Goal: Navigation & Orientation: Find specific page/section

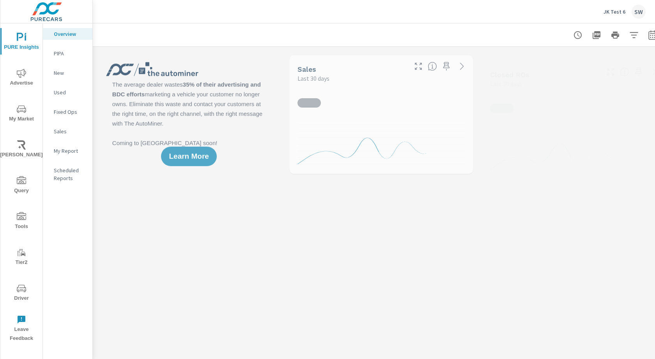
click at [622, 14] on p "JK Test 6" at bounding box center [615, 11] width 22 height 7
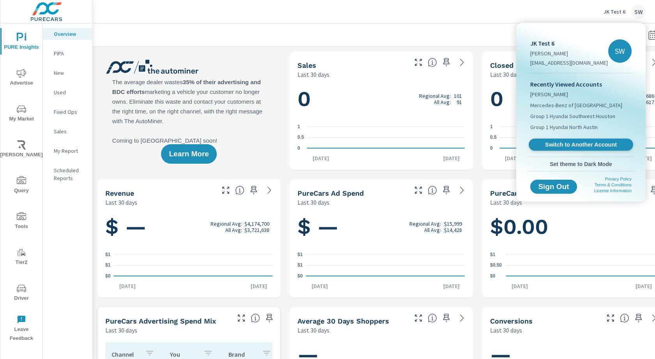
click at [564, 141] on span "Switch to Another Account" at bounding box center [581, 144] width 96 height 7
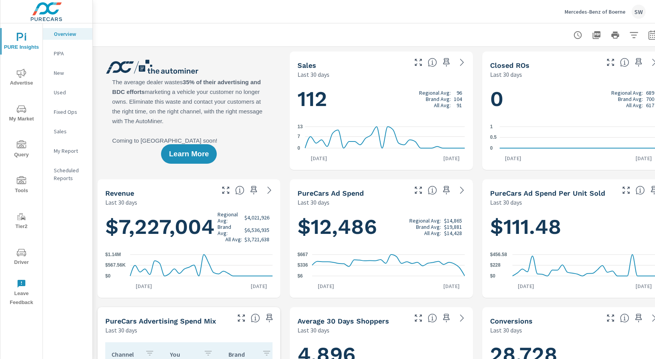
click at [347, 11] on div "Mercedes-Benz of Boerne SW" at bounding box center [374, 11] width 544 height 23
click at [14, 74] on span "Advertise" at bounding box center [21, 78] width 37 height 19
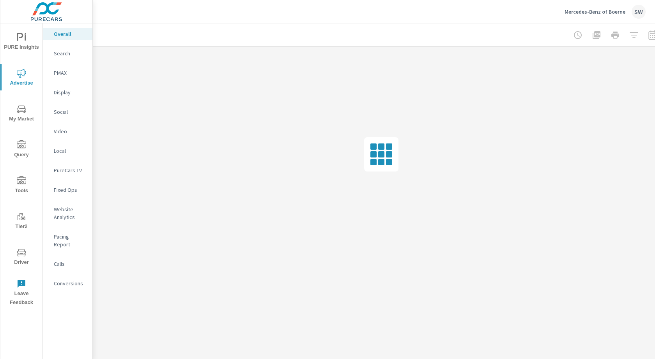
click at [58, 133] on p "Video" at bounding box center [70, 132] width 32 height 8
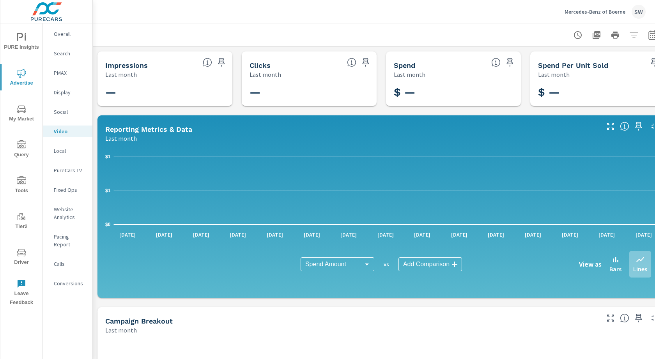
click at [63, 95] on p "Display" at bounding box center [70, 93] width 32 height 8
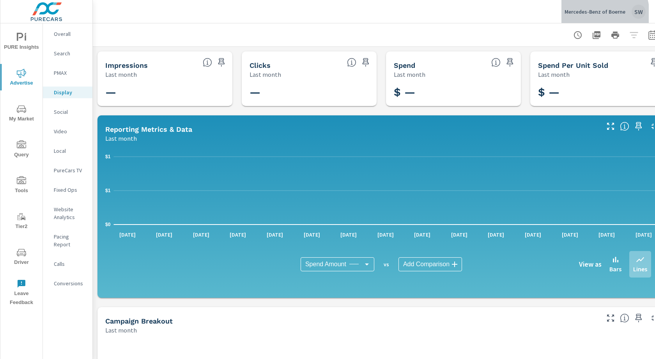
click at [594, 14] on p "Mercedes-Benz of Boerne" at bounding box center [595, 11] width 61 height 7
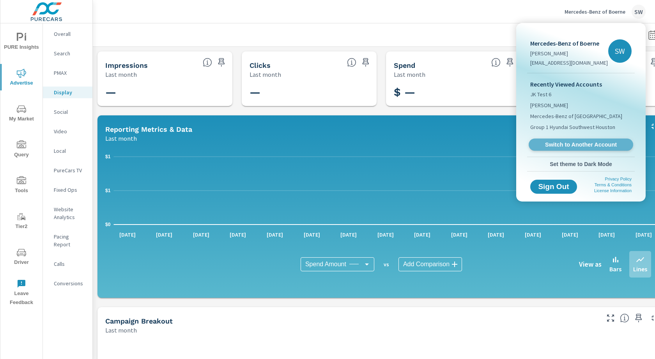
click at [581, 146] on span "Switch to Another Account" at bounding box center [581, 144] width 96 height 7
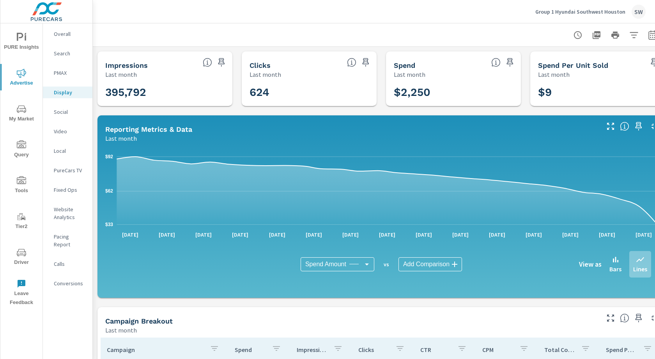
click at [61, 134] on p "Video" at bounding box center [70, 132] width 32 height 8
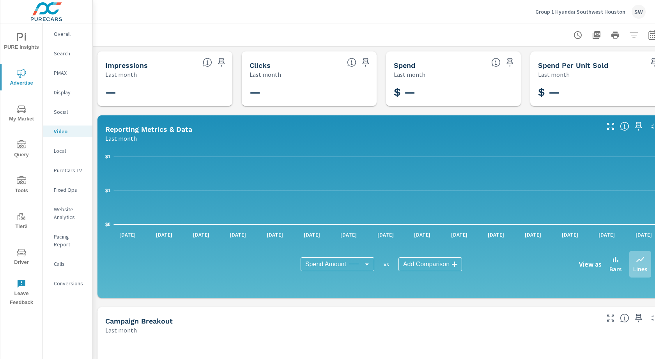
click at [585, 9] on p "Group 1 Hyundai Southwest Houston" at bounding box center [581, 11] width 90 height 7
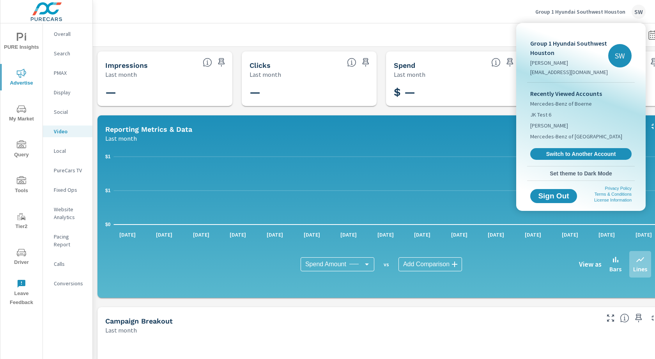
click at [490, 12] on div at bounding box center [327, 179] width 655 height 359
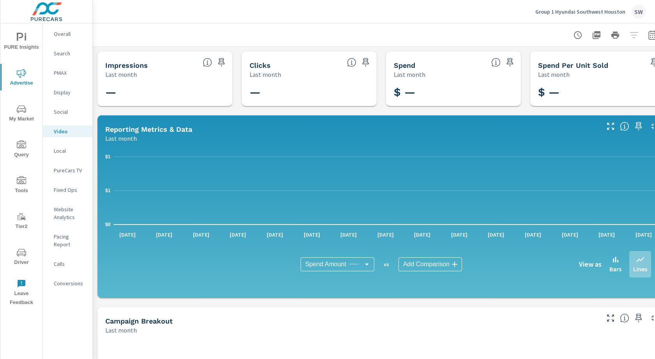
click at [635, 33] on div at bounding box center [615, 35] width 90 height 16
drag, startPoint x: 565, startPoint y: 32, endPoint x: 571, endPoint y: 32, distance: 6.2
click at [565, 32] on div at bounding box center [381, 34] width 559 height 23
click at [585, 34] on button "button" at bounding box center [578, 35] width 16 height 16
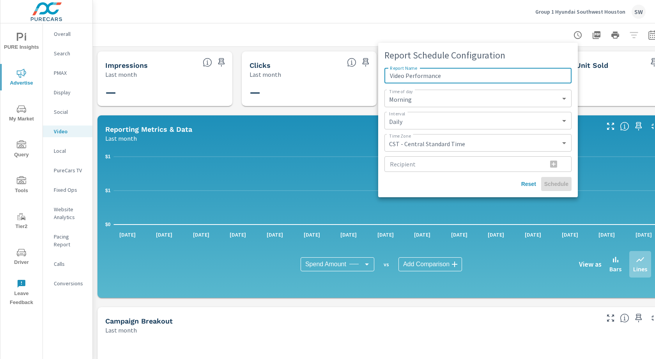
click at [501, 29] on div at bounding box center [327, 179] width 655 height 359
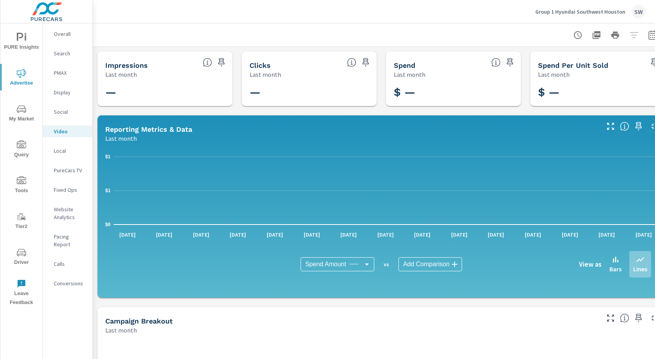
scroll to position [173, 0]
